Goal: Information Seeking & Learning: Learn about a topic

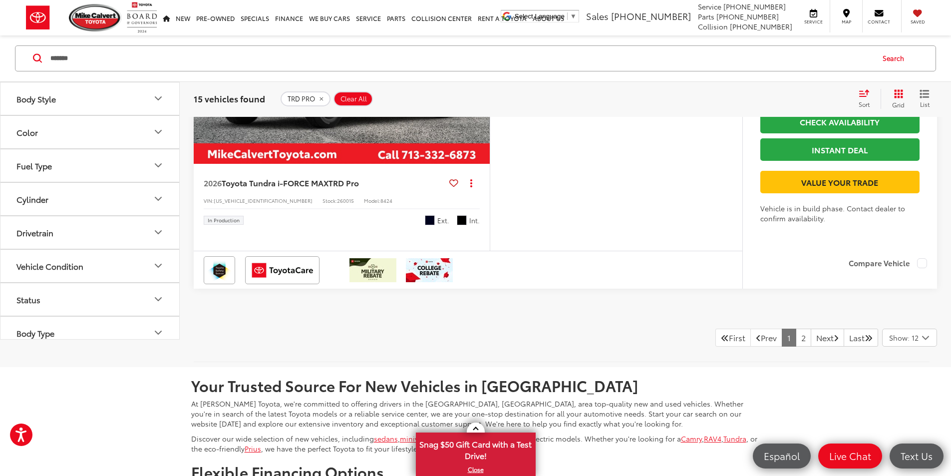
click at [2, 315] on button "Status" at bounding box center [90, 298] width 180 height 32
drag, startPoint x: 90, startPoint y: 54, endPoint x: -31, endPoint y: 54, distance: 121.8
paste input "**********"
type input "**********"
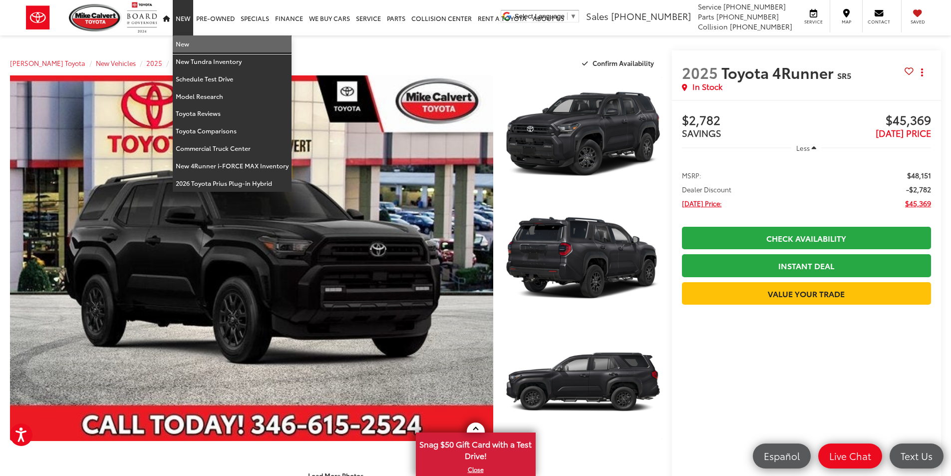
drag, startPoint x: 186, startPoint y: 41, endPoint x: 162, endPoint y: 41, distance: 24.0
click at [186, 41] on link "New" at bounding box center [232, 43] width 119 height 17
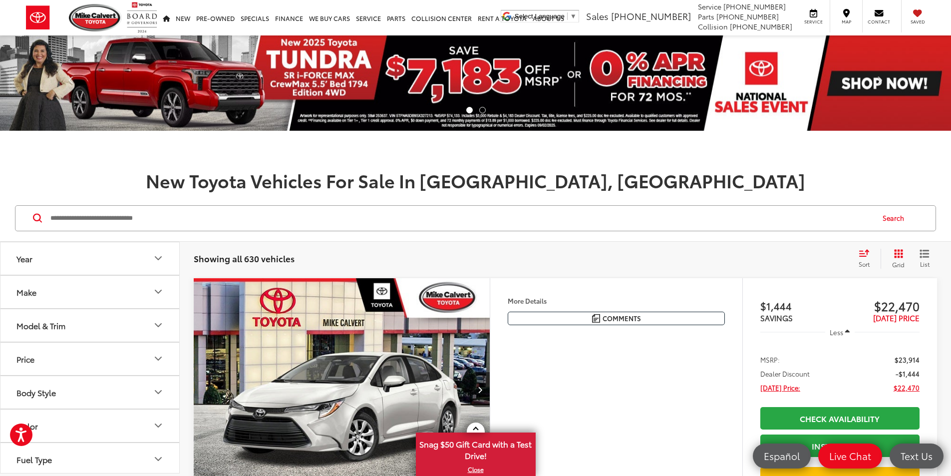
click at [117, 220] on input "Search by Make, Model, or Keyword" at bounding box center [460, 218] width 823 height 24
type input "*****"
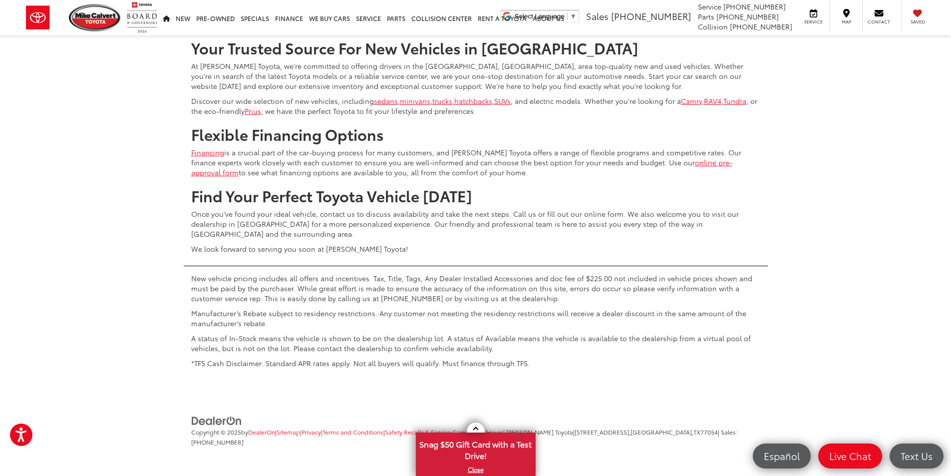
scroll to position [4840, 0]
click at [470, 427] on link at bounding box center [476, 427] width 18 height 10
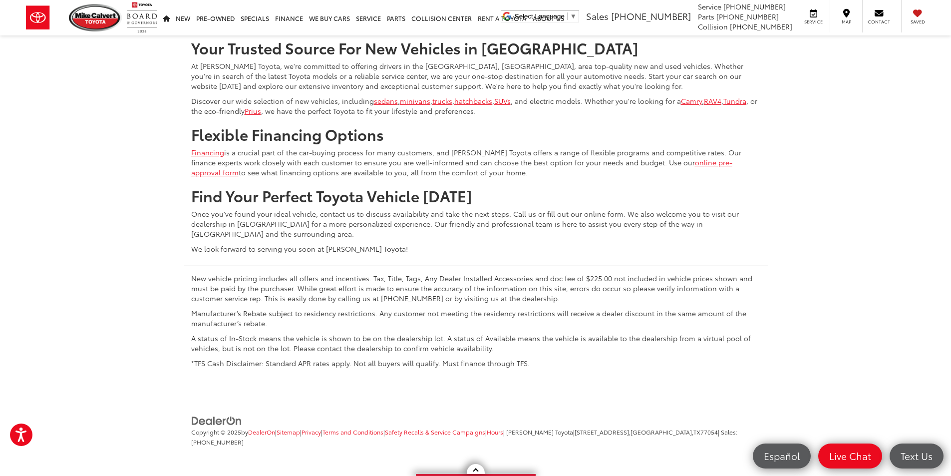
drag, startPoint x: 293, startPoint y: 278, endPoint x: 312, endPoint y: 278, distance: 19.0
copy div "260075"
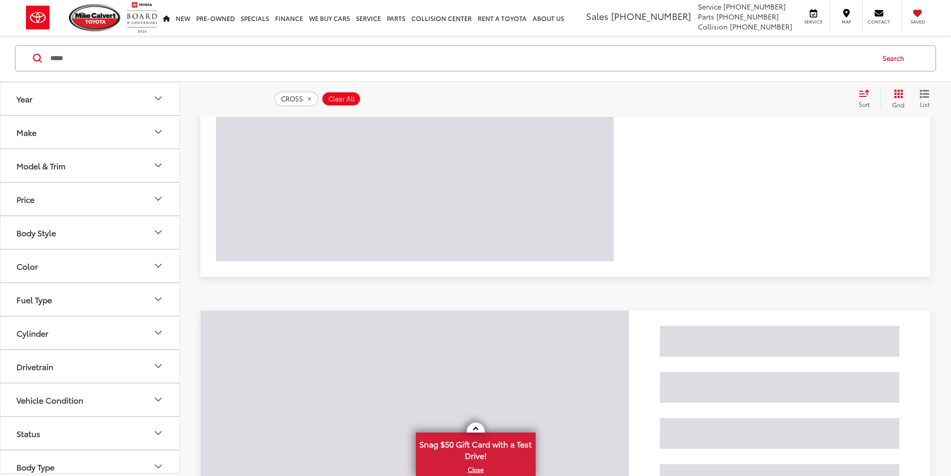
scroll to position [160, 0]
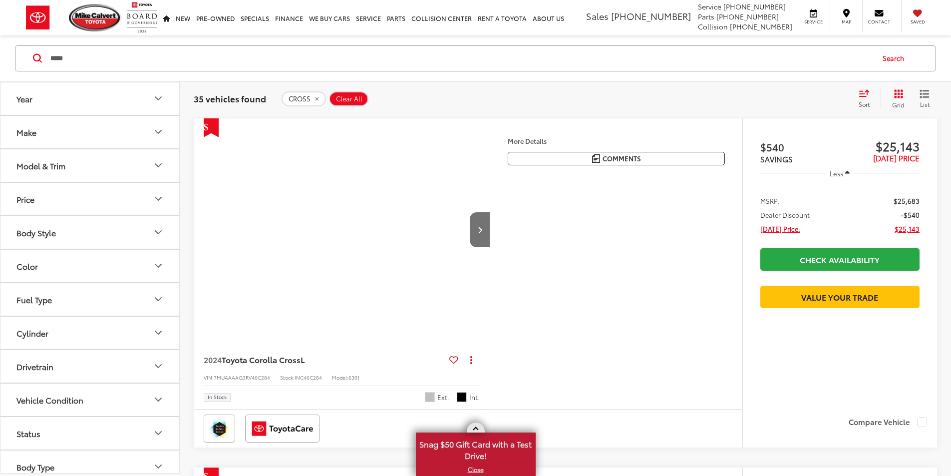
click at [472, 425] on link at bounding box center [476, 427] width 18 height 10
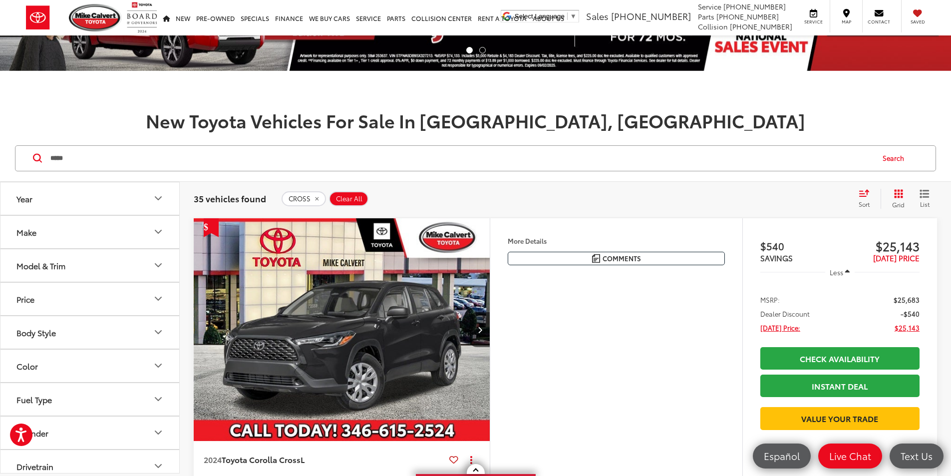
scroll to position [0, 0]
click at [864, 193] on icon "Select sort value" at bounding box center [863, 192] width 11 height 7
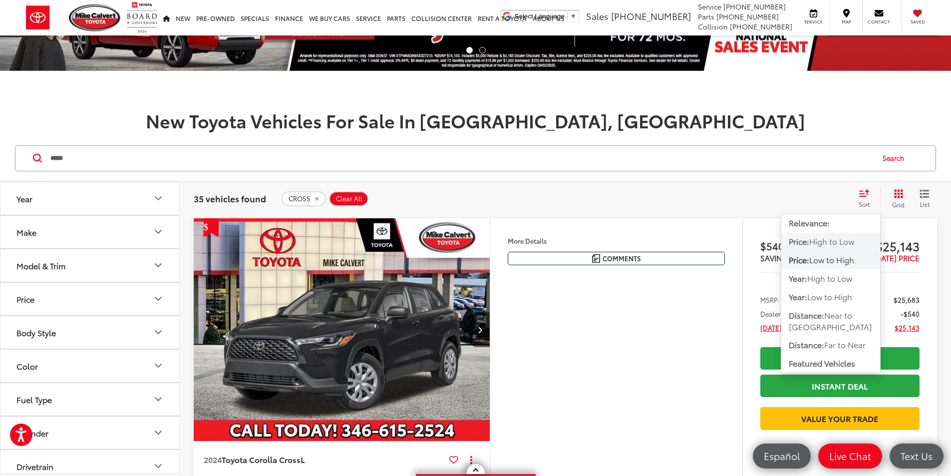
click at [835, 239] on span "High to Low" at bounding box center [831, 240] width 45 height 11
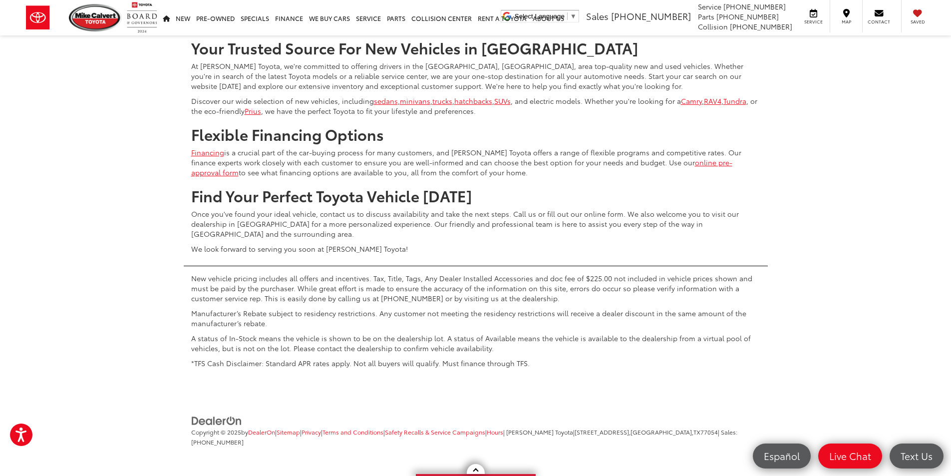
scroll to position [4994, 0]
click at [900, 5] on span "Show: 12" at bounding box center [903, 0] width 29 height 10
click at [895, 84] on button "Show: 96" at bounding box center [909, 75] width 54 height 18
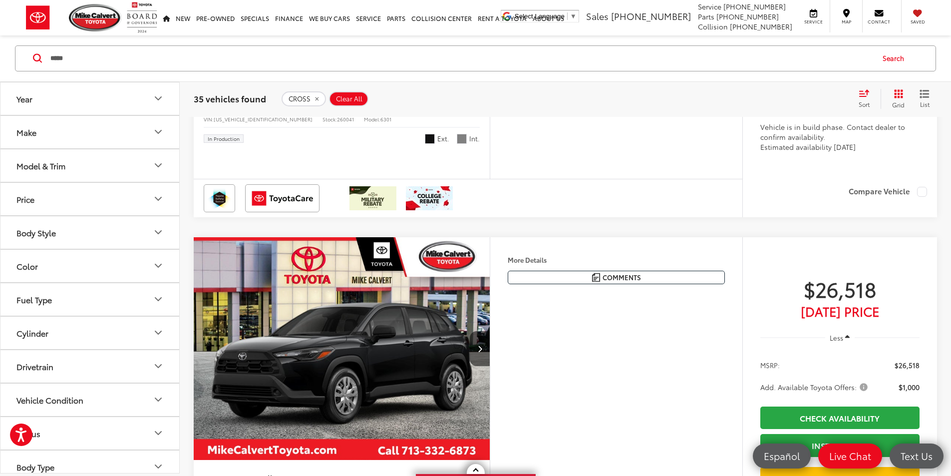
scroll to position [12535, 0]
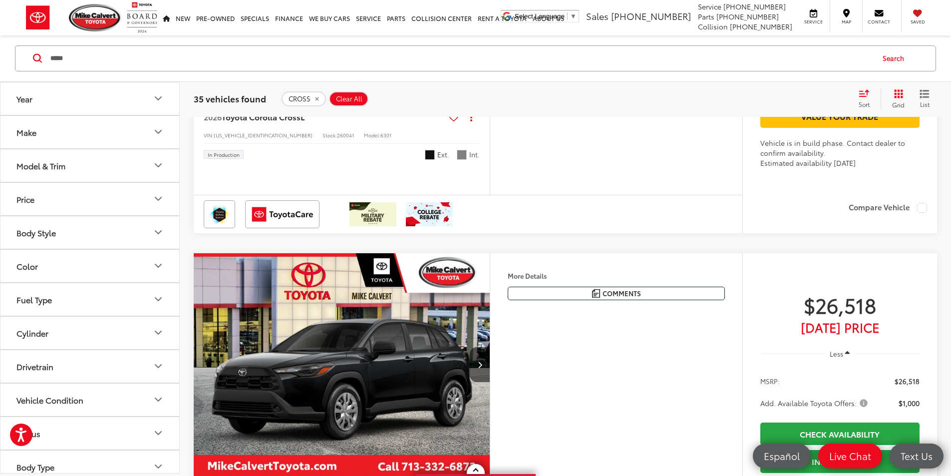
drag, startPoint x: 115, startPoint y: 61, endPoint x: -22, endPoint y: 58, distance: 137.3
type input "*******"
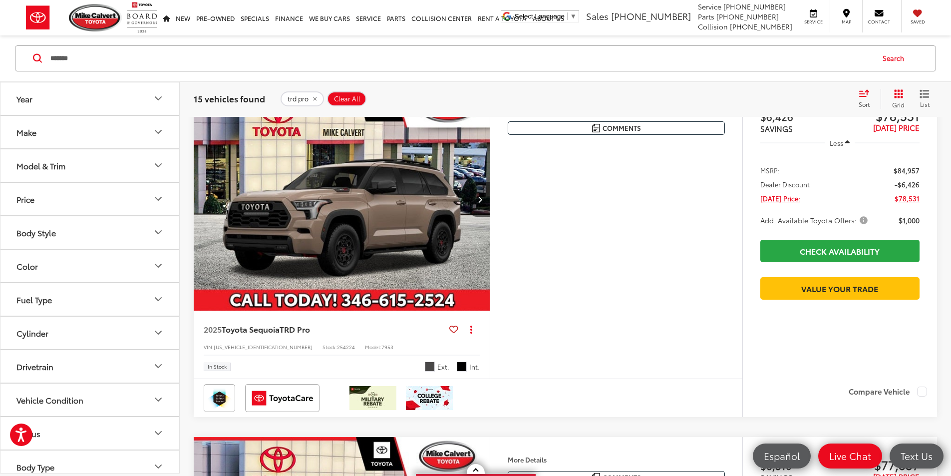
scroll to position [210, 0]
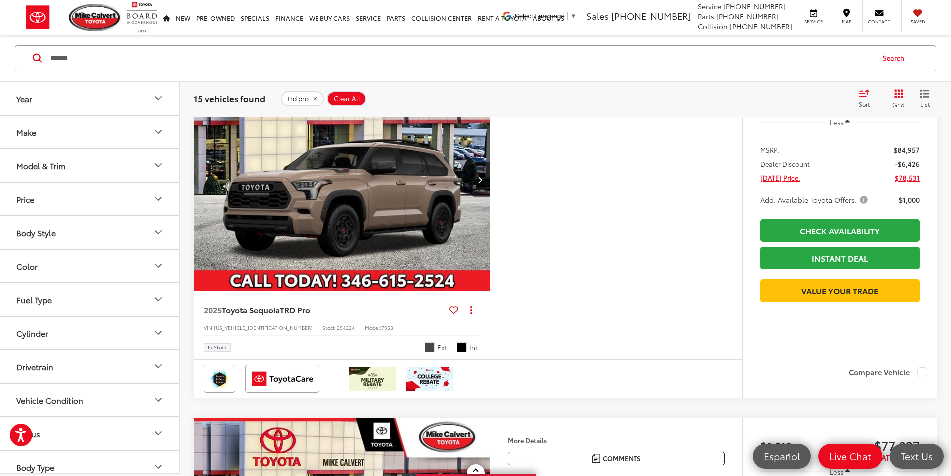
drag, startPoint x: 84, startPoint y: 58, endPoint x: 30, endPoint y: 70, distance: 55.2
click at [30, 70] on div "******* ******* Search" at bounding box center [475, 58] width 921 height 26
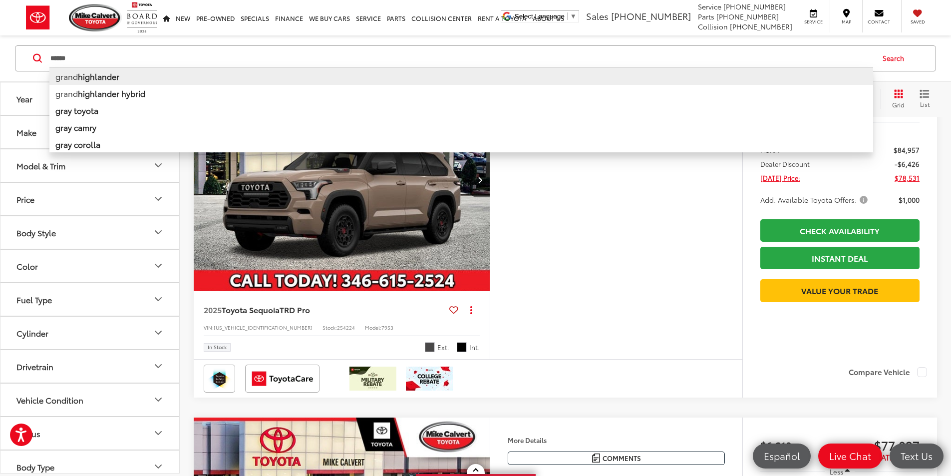
click at [91, 76] on b "highlander" at bounding box center [98, 75] width 41 height 11
type input "**********"
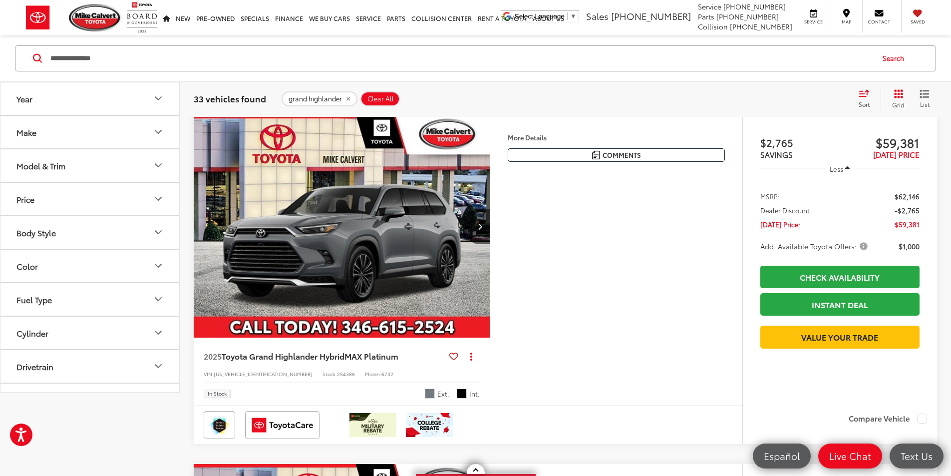
scroll to position [60, 0]
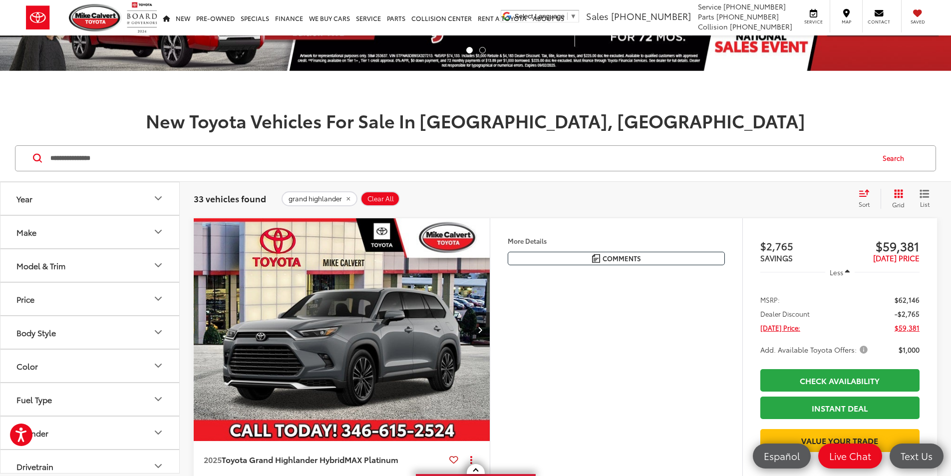
click at [866, 192] on icon "Select sort value" at bounding box center [863, 193] width 9 height 6
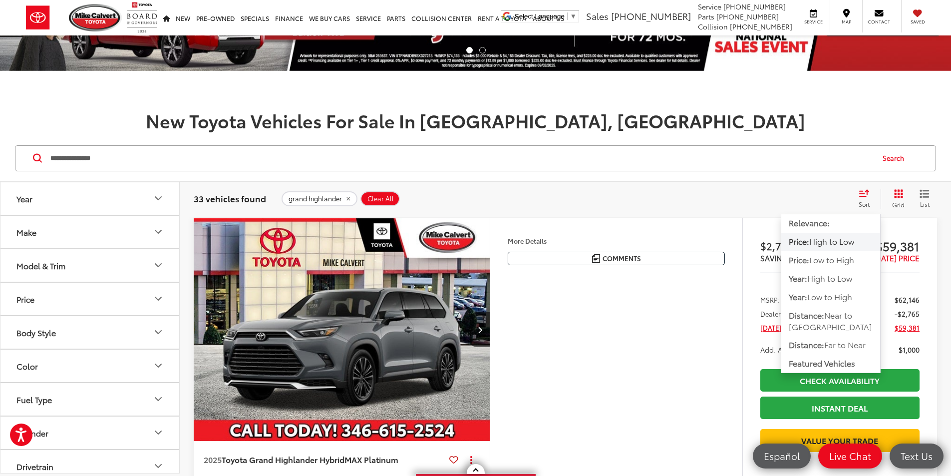
click at [705, 203] on div "grand highlander Clear All + 0" at bounding box center [565, 198] width 568 height 15
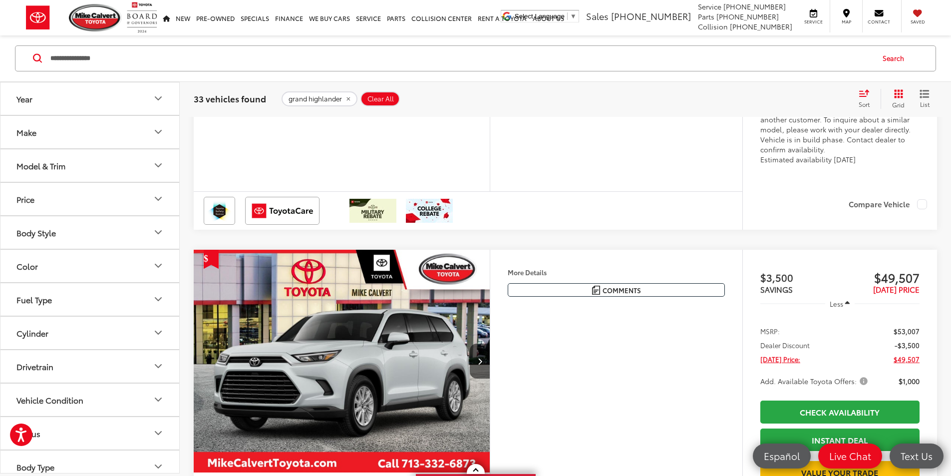
scroll to position [10689, 0]
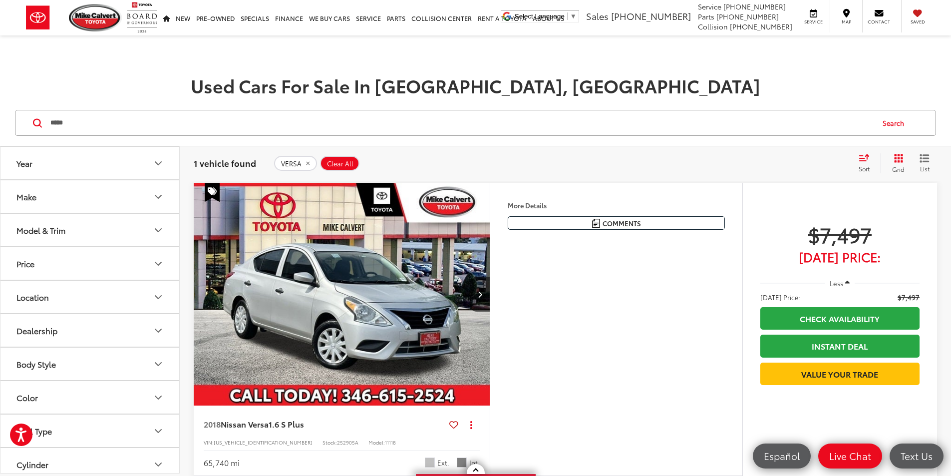
click at [129, 92] on h1 "Used Cars For Sale In [GEOGRAPHIC_DATA], [GEOGRAPHIC_DATA]" at bounding box center [475, 85] width 951 height 20
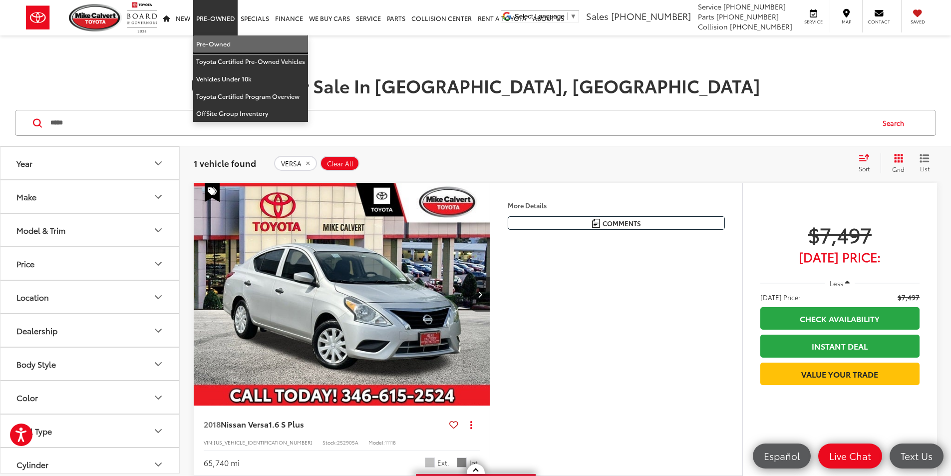
drag, startPoint x: 216, startPoint y: 46, endPoint x: 6, endPoint y: 139, distance: 229.0
click at [216, 46] on link "Pre-Owned" at bounding box center [250, 43] width 115 height 17
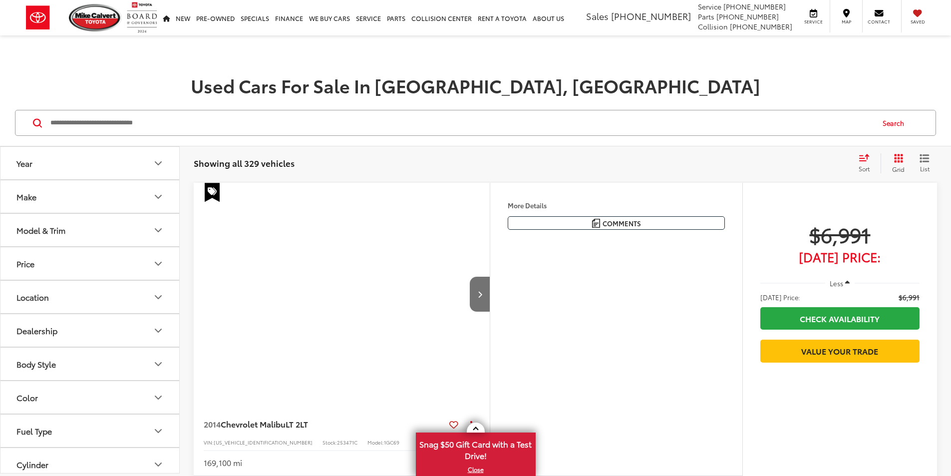
click at [137, 125] on input "Search by Make, Model, or Keyword" at bounding box center [460, 123] width 823 height 24
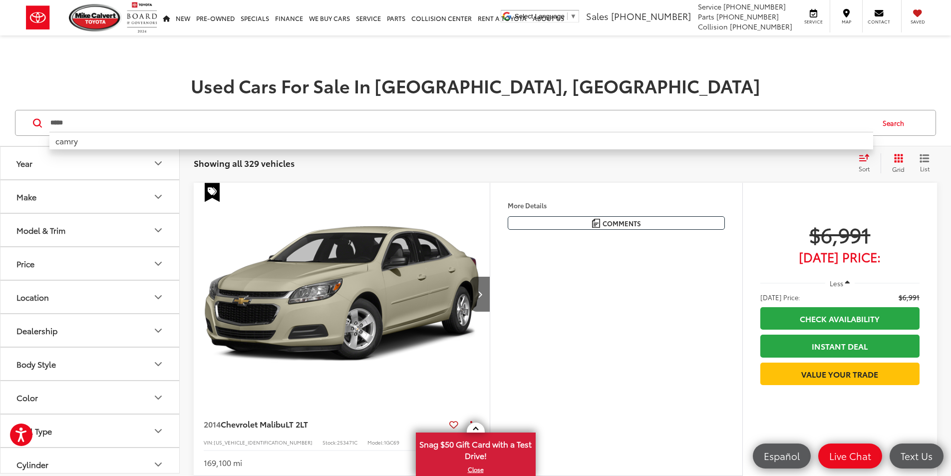
type input "*****"
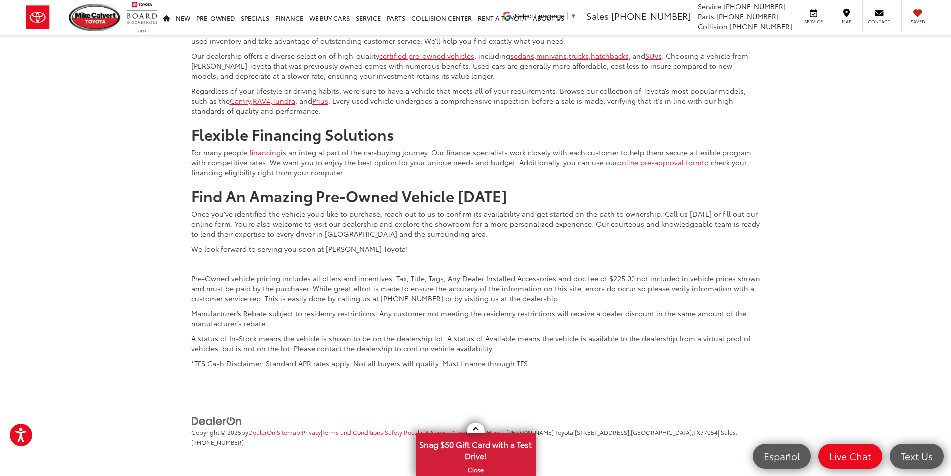
scroll to position [4840, 0]
click at [912, 39] on button "Show: 96" at bounding box center [909, 30] width 54 height 18
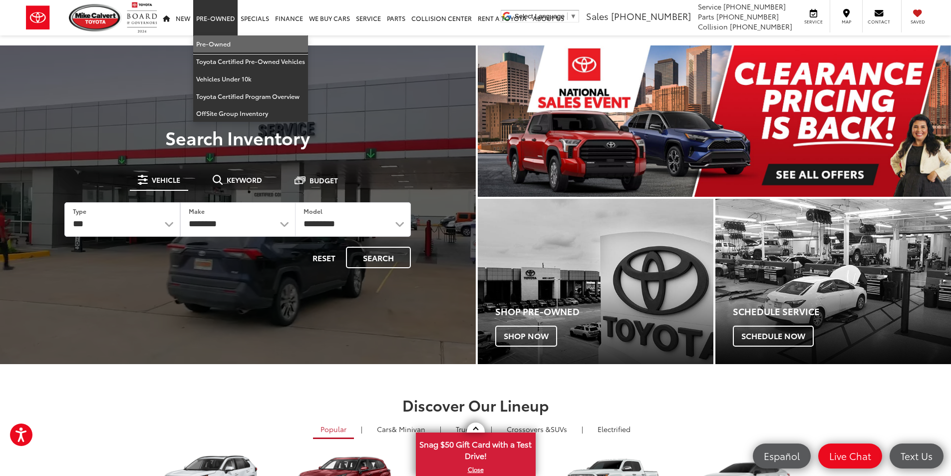
click at [221, 41] on link "Pre-Owned" at bounding box center [250, 43] width 115 height 17
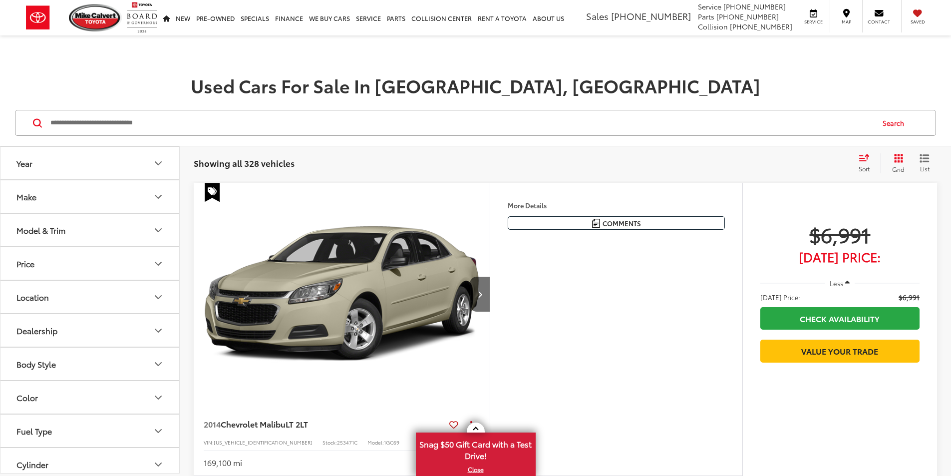
click at [230, 125] on input "Search by Make, Model, or Keyword" at bounding box center [460, 123] width 823 height 24
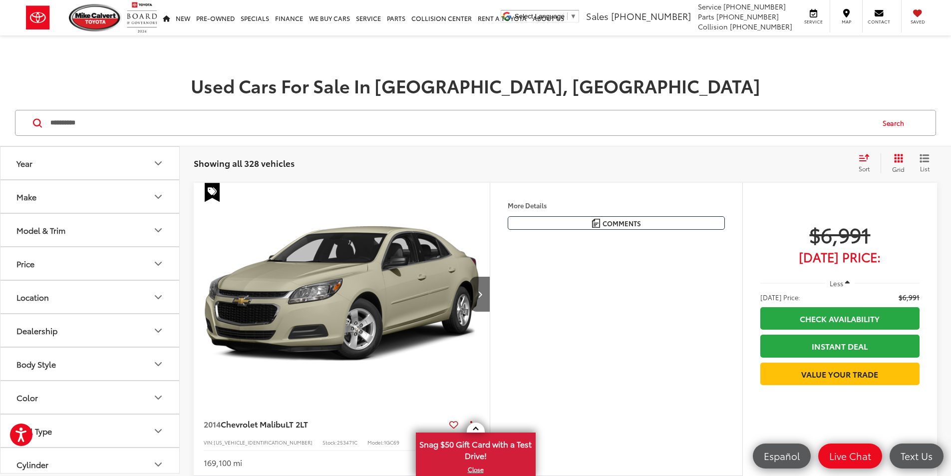
type input "**********"
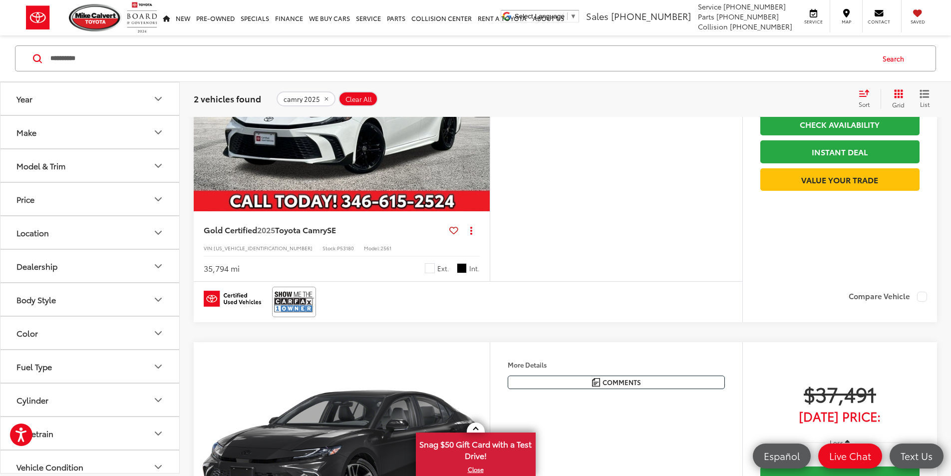
scroll to position [150, 0]
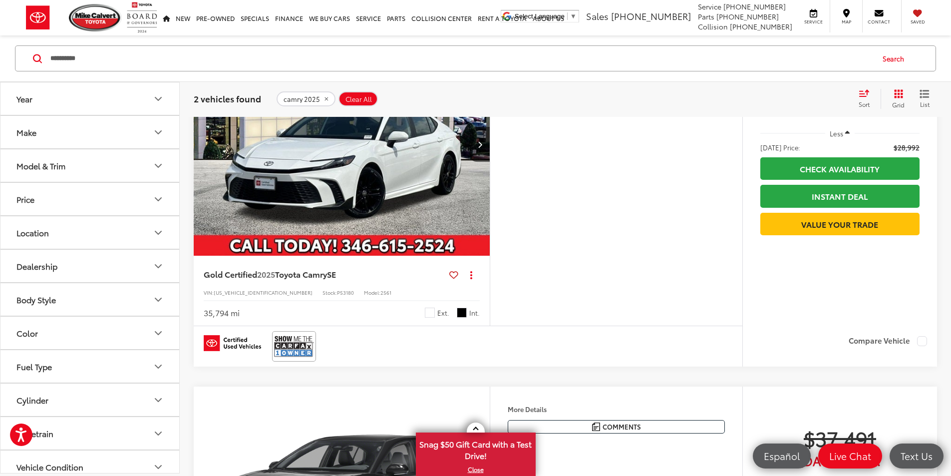
click at [374, 230] on img "2025 Toyota Camry SE 0" at bounding box center [341, 144] width 297 height 223
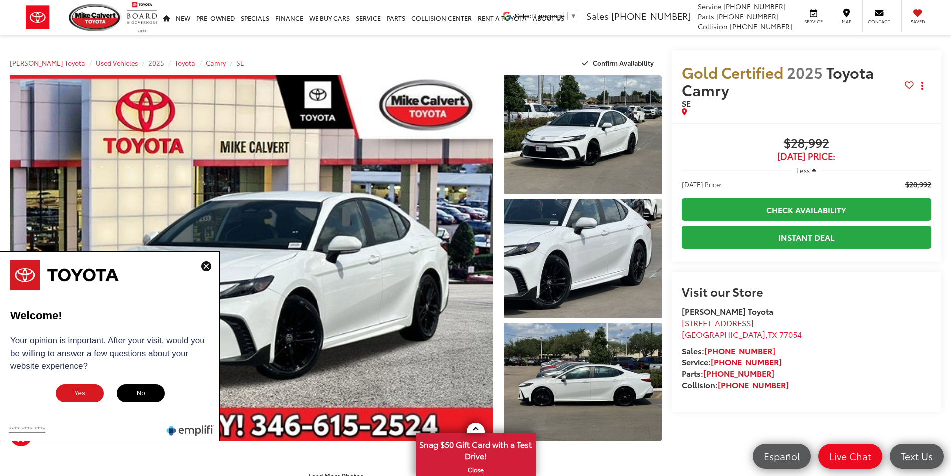
click at [205, 267] on img at bounding box center [206, 266] width 10 height 10
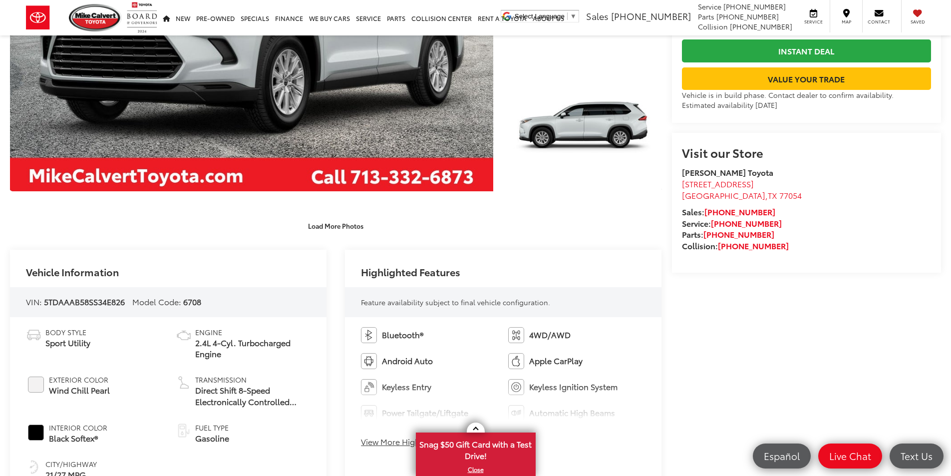
scroll to position [499, 0]
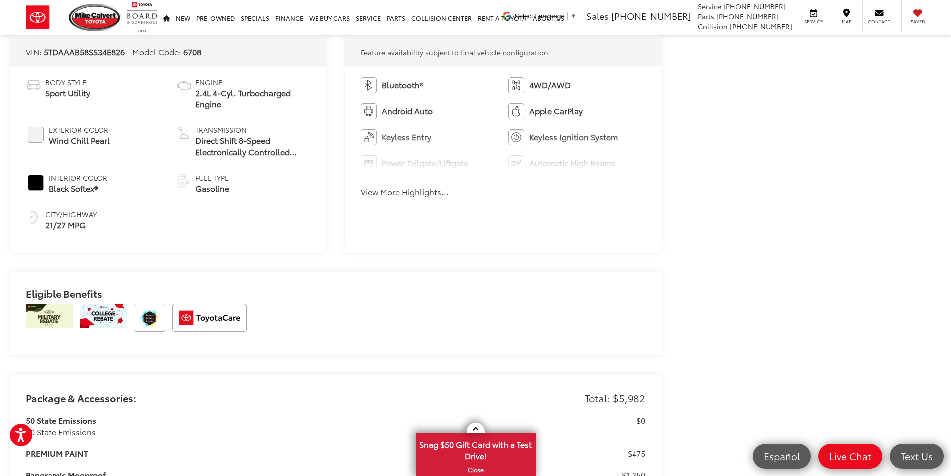
click at [372, 203] on div "Bluetooth® 4WD/AWD Android Auto Apple CarPlay Keyless Entry Keyless Ignition Sy…" at bounding box center [503, 140] width 316 height 146
click at [377, 196] on button "View More Highlights..." at bounding box center [405, 191] width 88 height 11
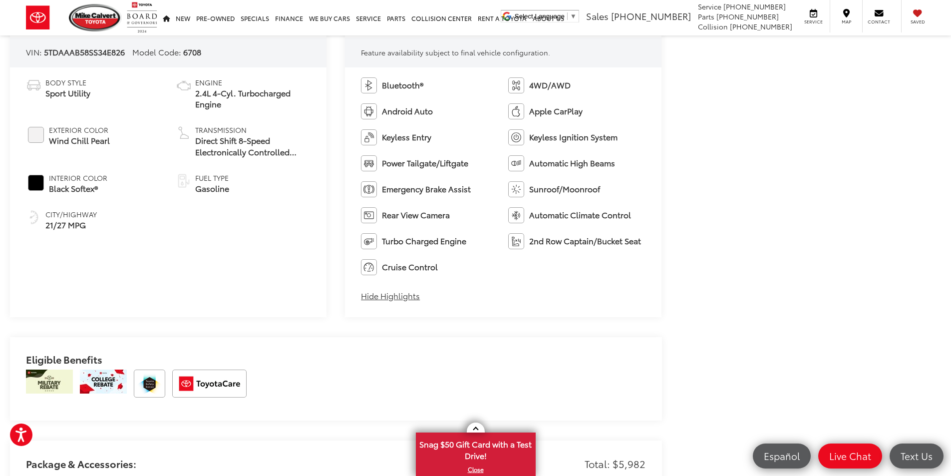
click at [384, 189] on span "Emergency Brake Assist" at bounding box center [426, 188] width 89 height 11
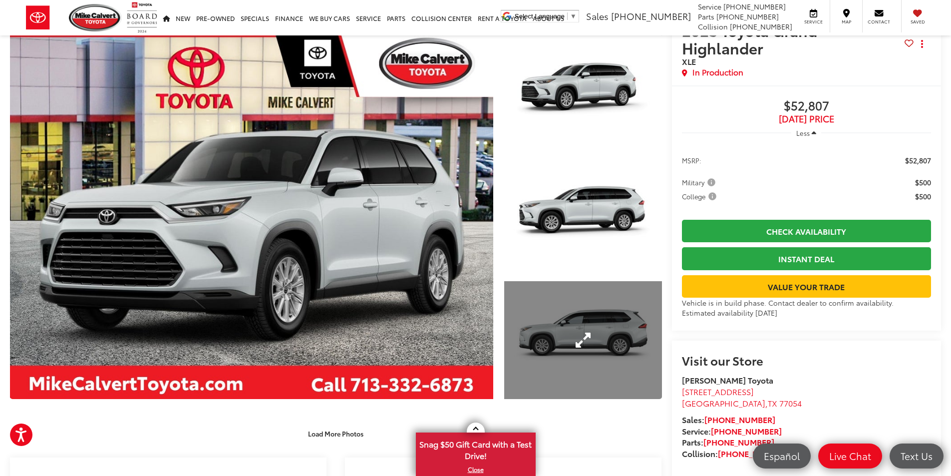
scroll to position [0, 0]
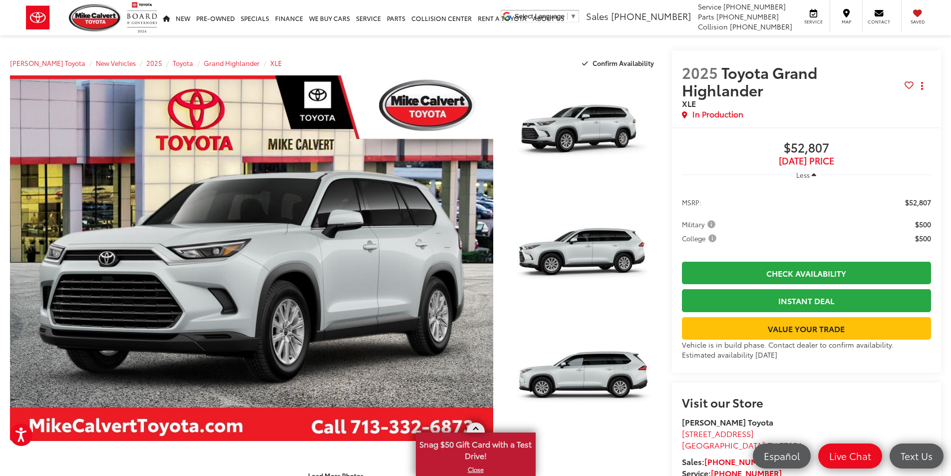
click at [476, 426] on link at bounding box center [476, 427] width 18 height 10
